Goal: Navigation & Orientation: Go to known website

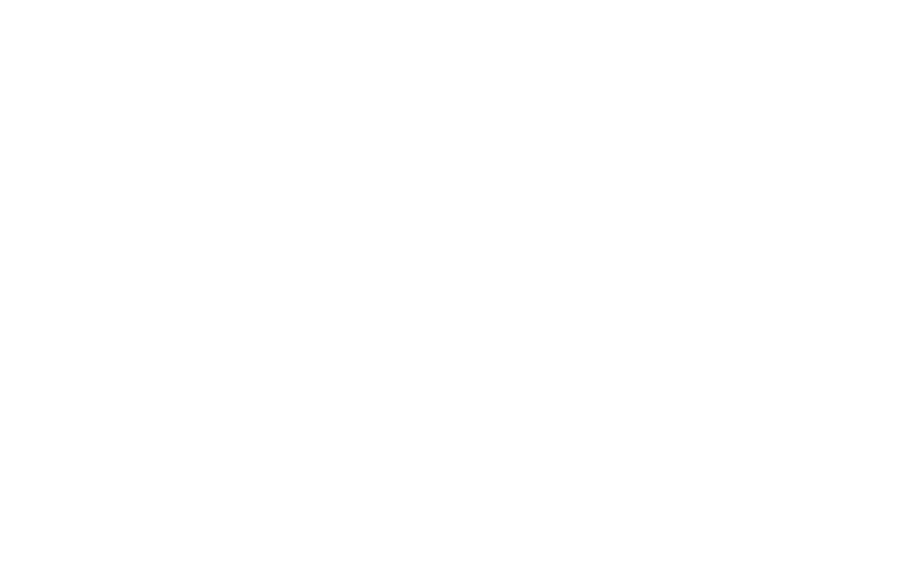
click at [0, 0] on link "Go to Dashboard" at bounding box center [0, 0] width 0 height 0
